Goal: Task Accomplishment & Management: Manage account settings

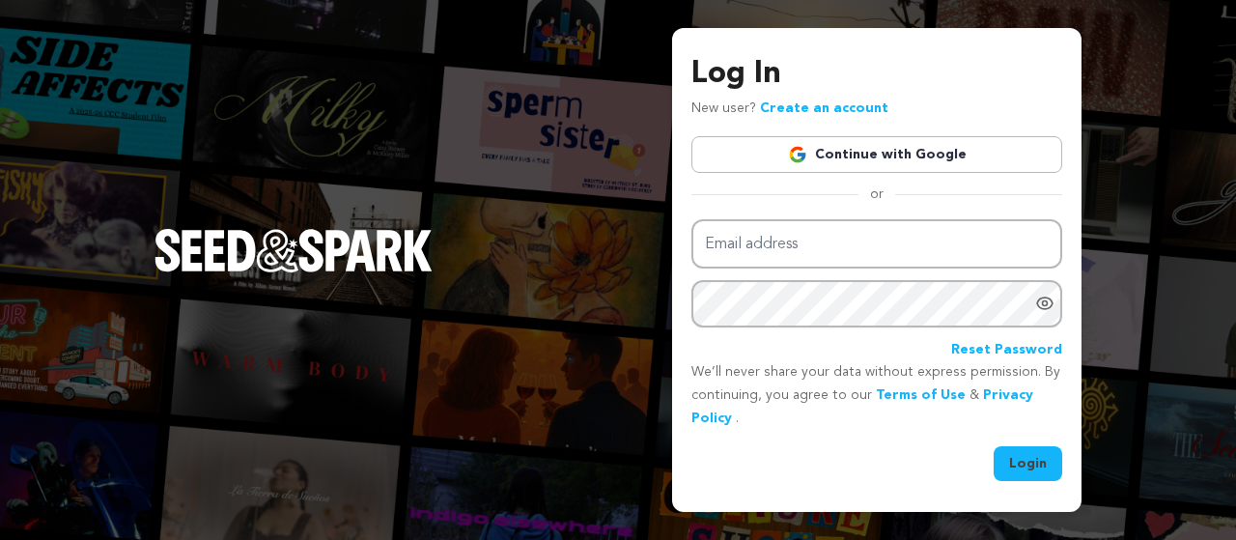
click at [886, 159] on link "Continue with Google" at bounding box center [876, 154] width 371 height 37
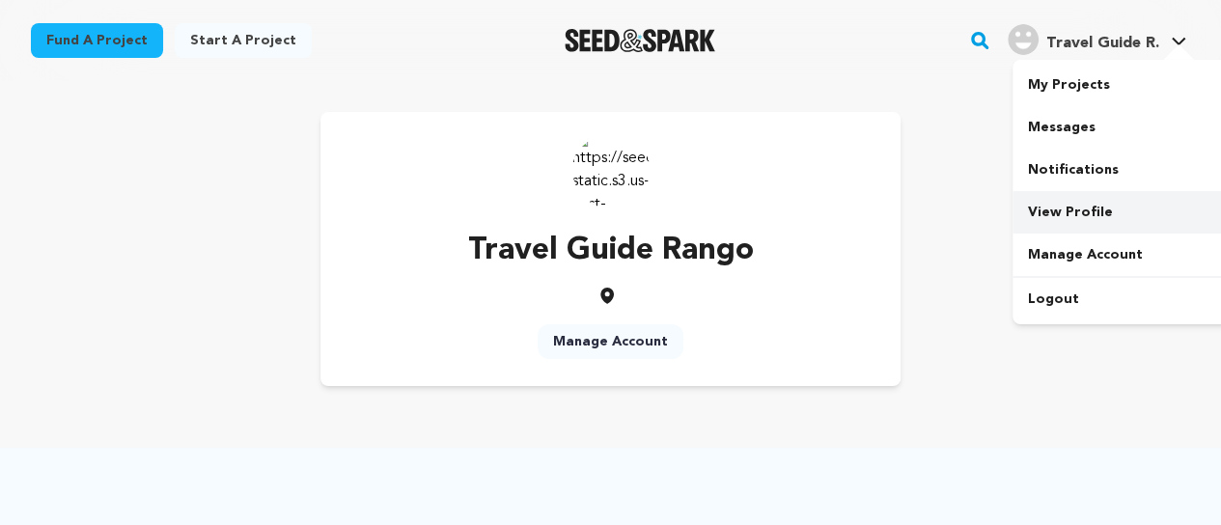
click at [1062, 209] on link "View Profile" at bounding box center [1121, 212] width 216 height 42
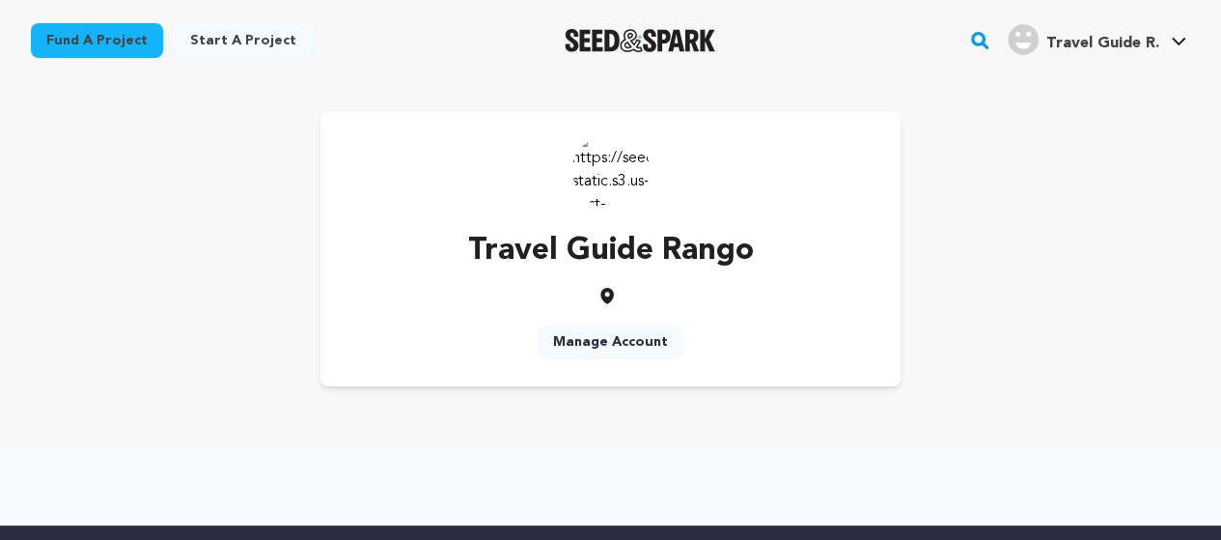
click at [623, 185] on img at bounding box center [611, 169] width 77 height 77
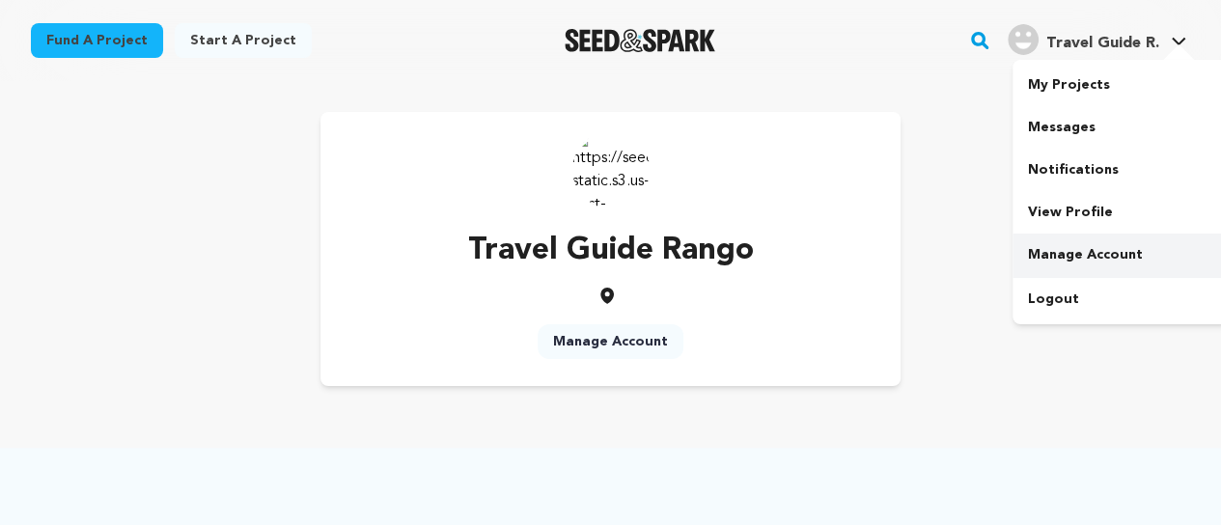
click at [1083, 249] on link "Manage Account" at bounding box center [1121, 255] width 216 height 42
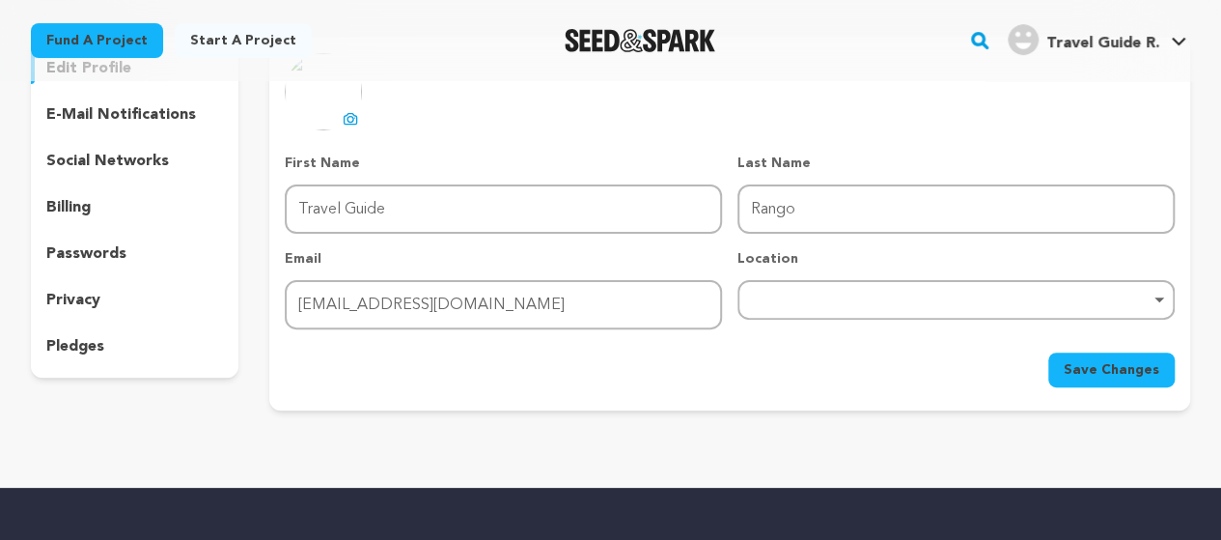
scroll to position [193, 0]
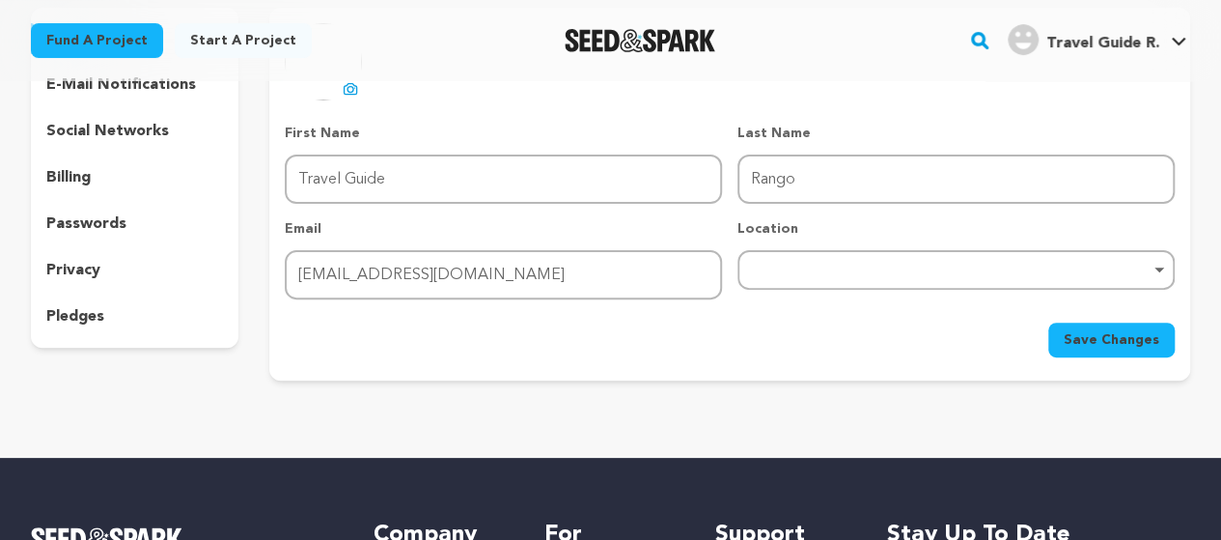
click at [1159, 264] on div "Remove item" at bounding box center [956, 270] width 437 height 40
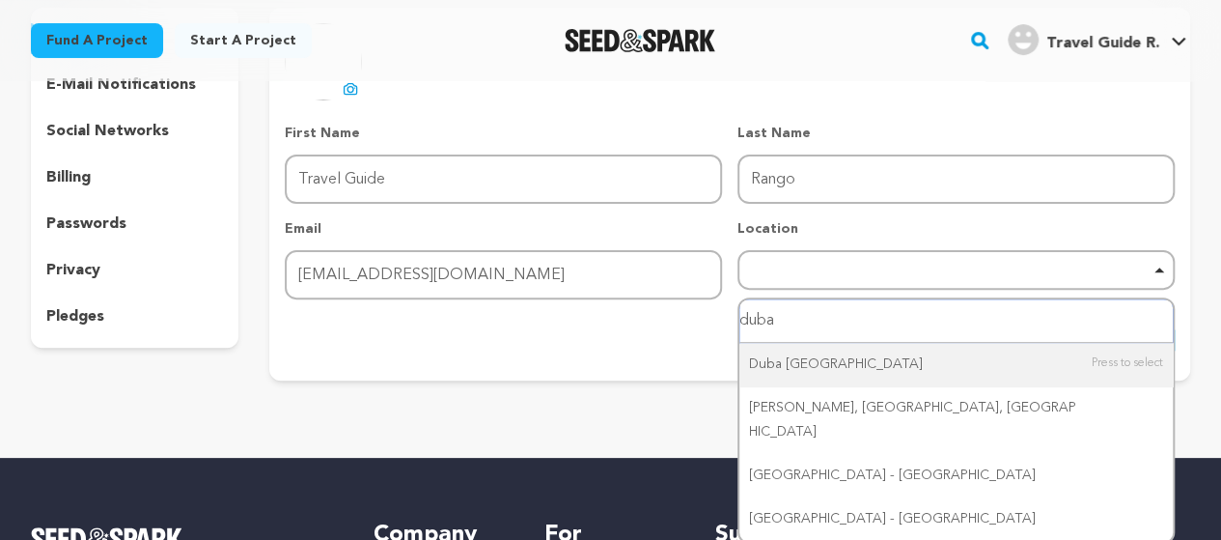
type input "[GEOGRAPHIC_DATA]"
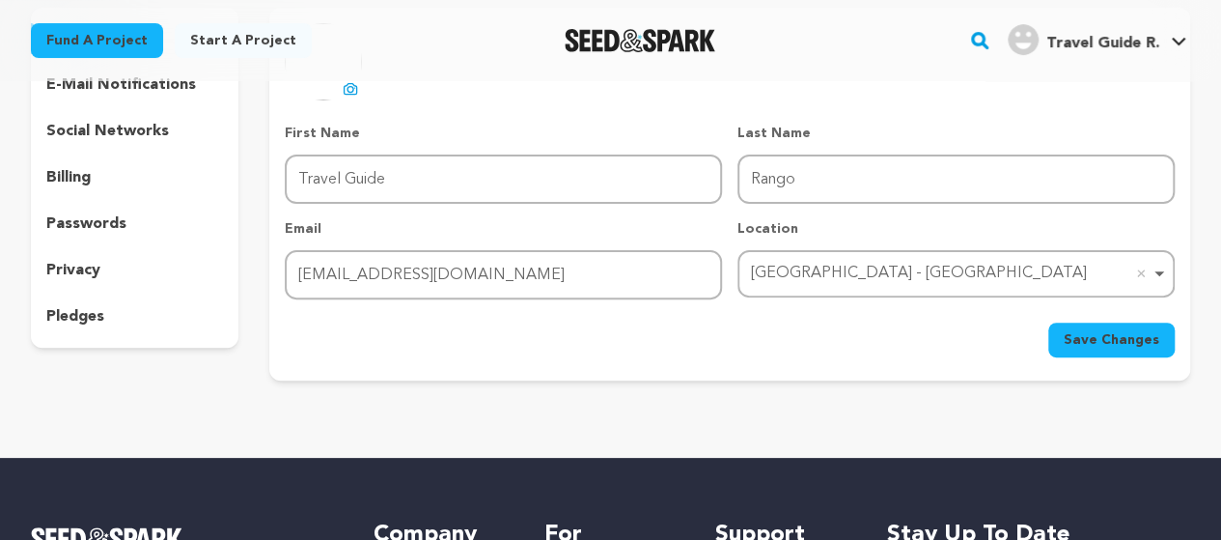
click at [1129, 341] on span "Save Changes" at bounding box center [1112, 339] width 96 height 19
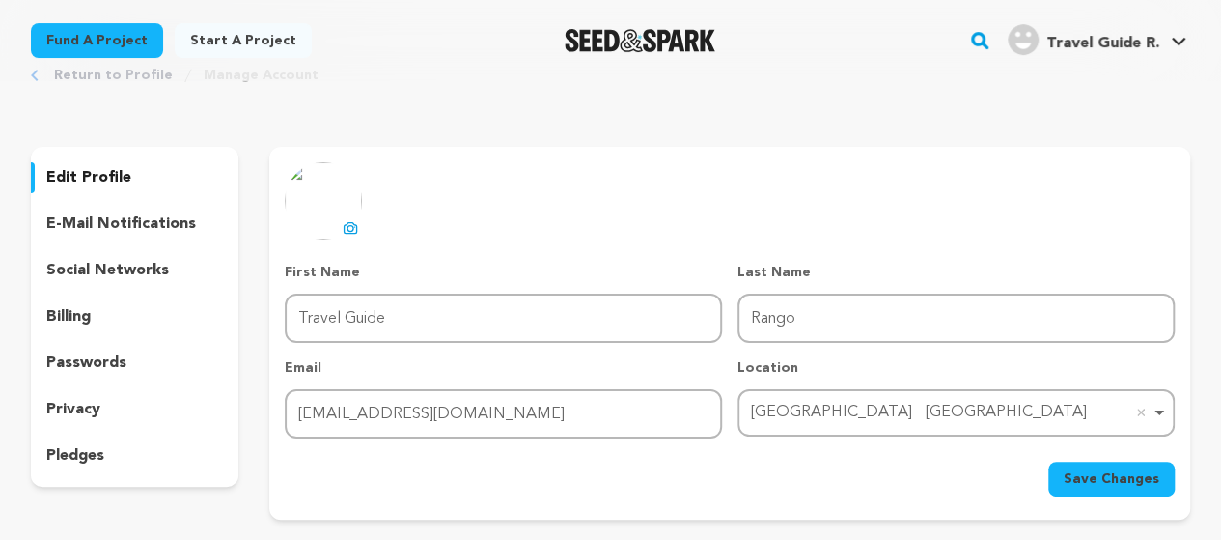
scroll to position [25, 0]
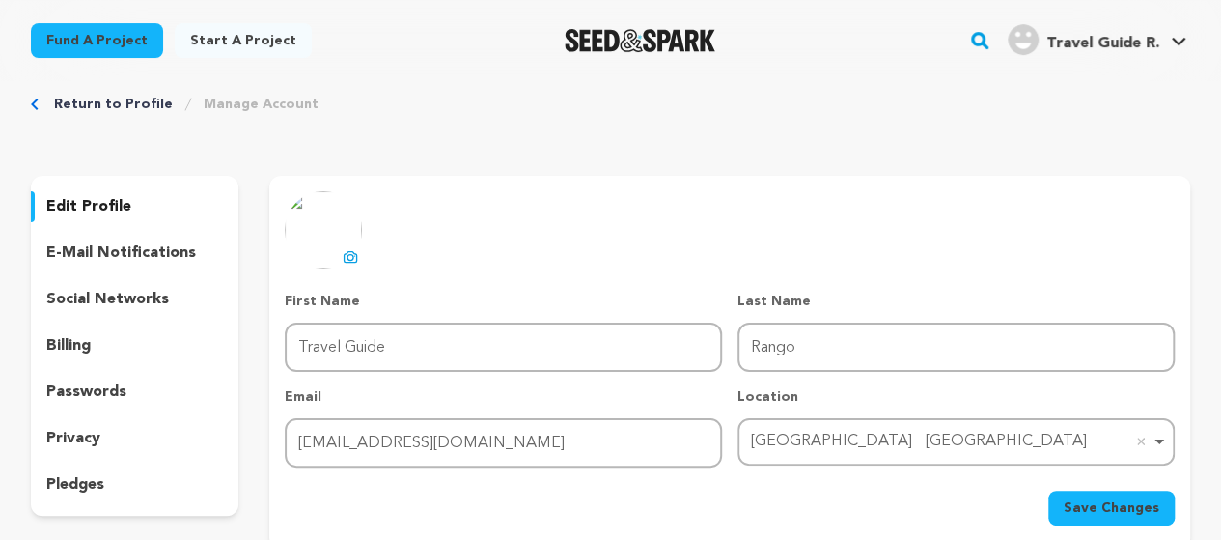
click at [102, 255] on p "e-mail notifications" at bounding box center [121, 252] width 150 height 23
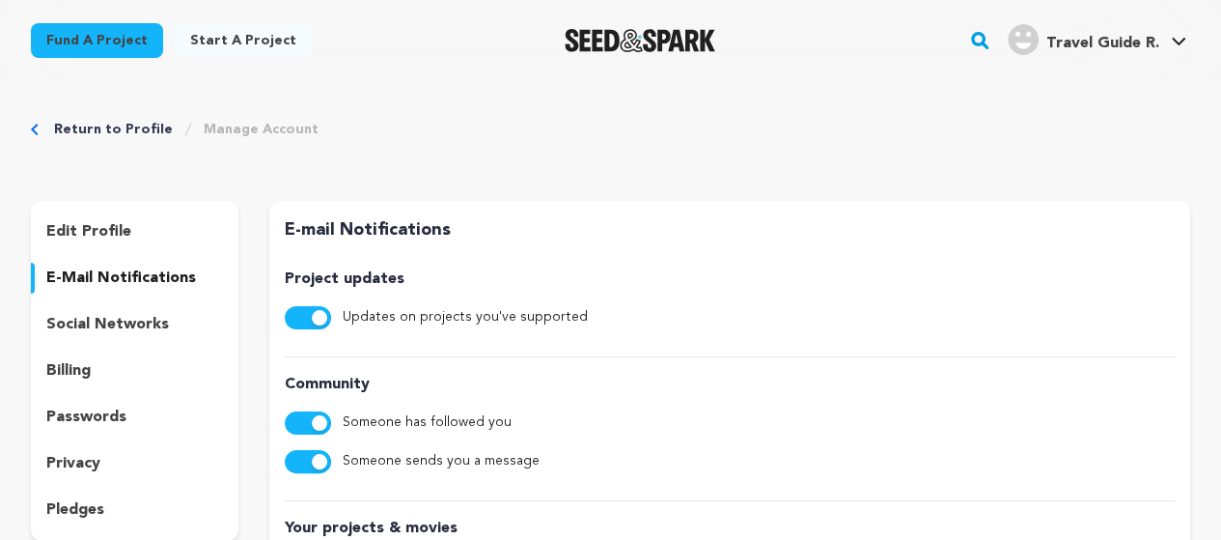
click at [141, 322] on p "social networks" at bounding box center [107, 324] width 123 height 23
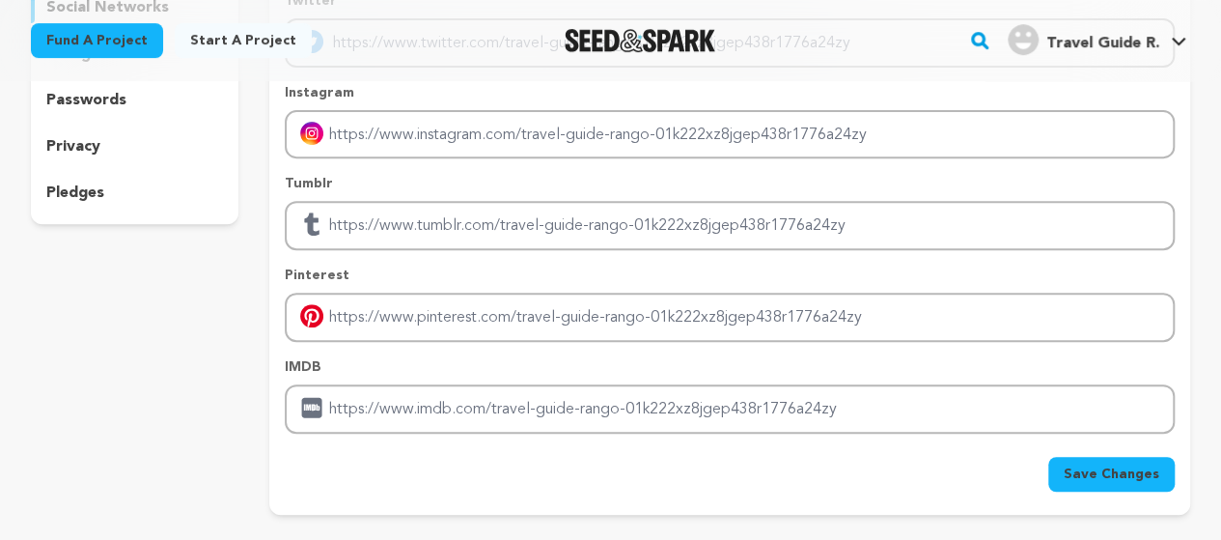
scroll to position [386, 0]
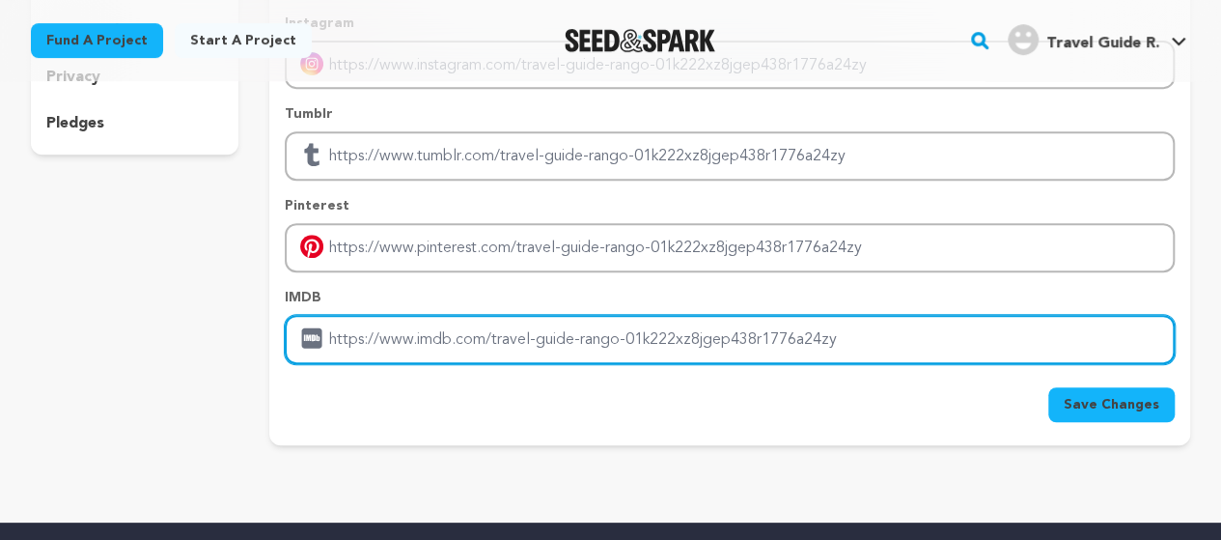
click at [855, 333] on input "Enter IMDB profile link" at bounding box center [730, 339] width 890 height 49
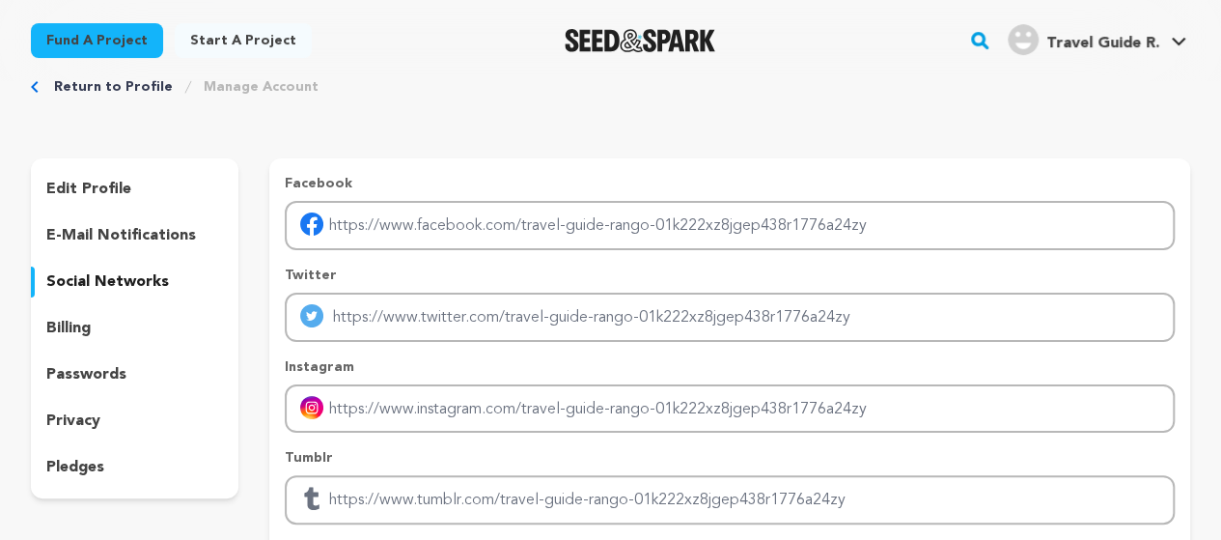
scroll to position [0, 0]
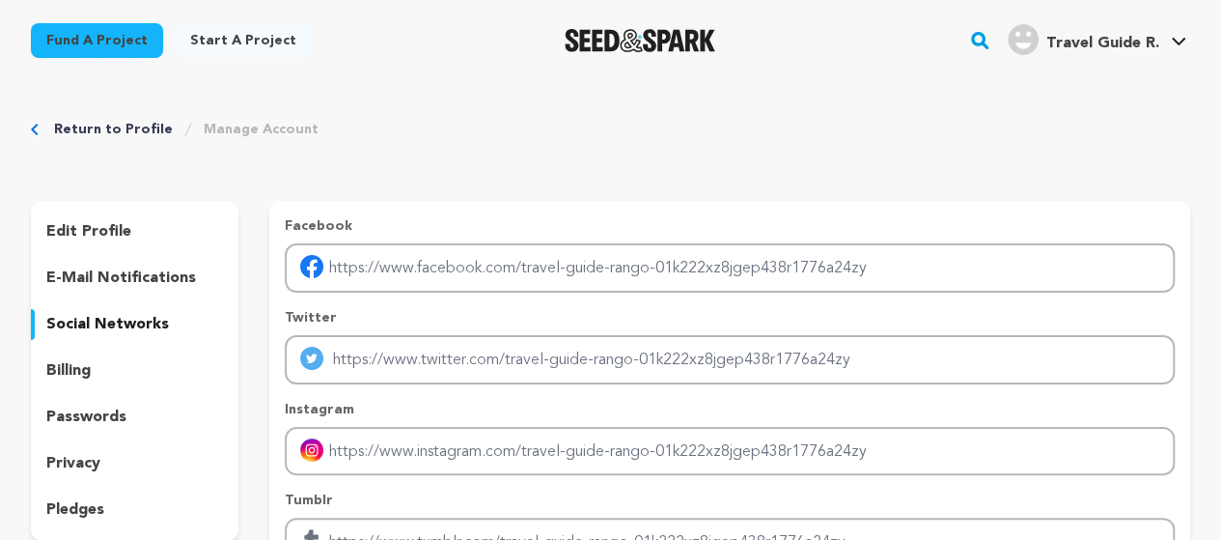
click at [37, 127] on icon "Breadcrumb" at bounding box center [35, 130] width 8 height 12
